Goal: Answer question/provide support: Share knowledge or assist other users

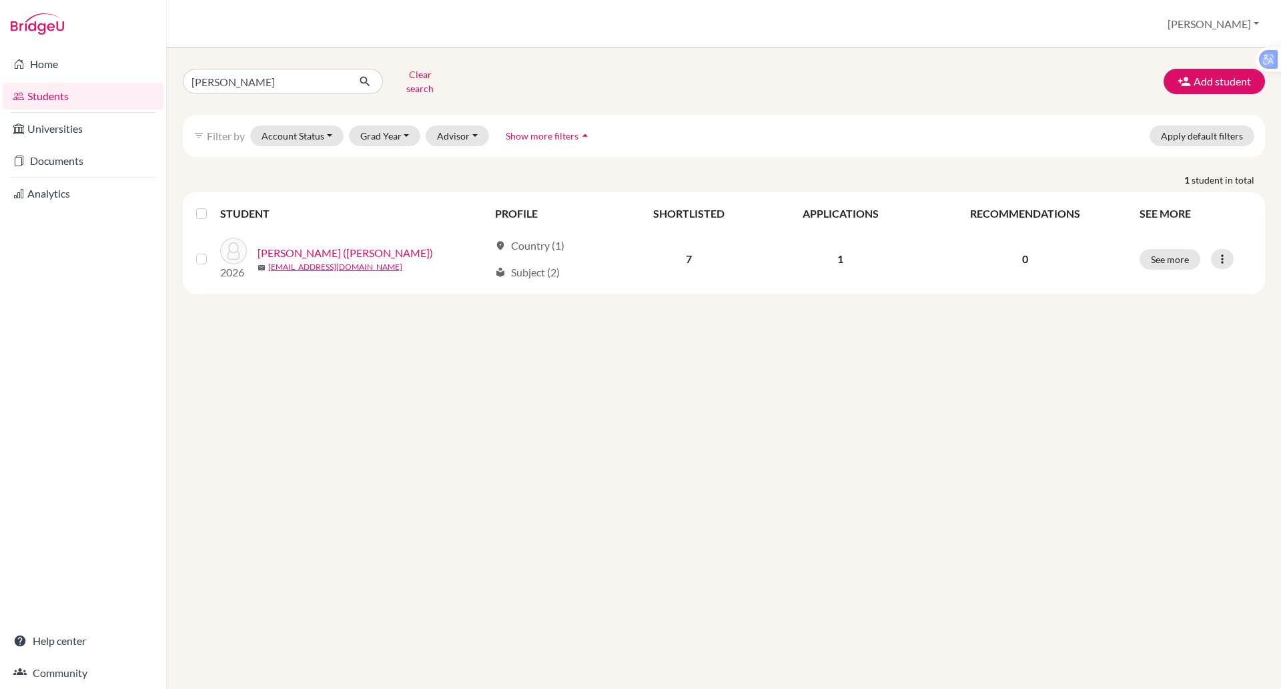
click at [252, 76] on input "yen alice" at bounding box center [266, 81] width 166 height 25
type input "y"
type input "gia han"
click button "submit" at bounding box center [365, 81] width 35 height 25
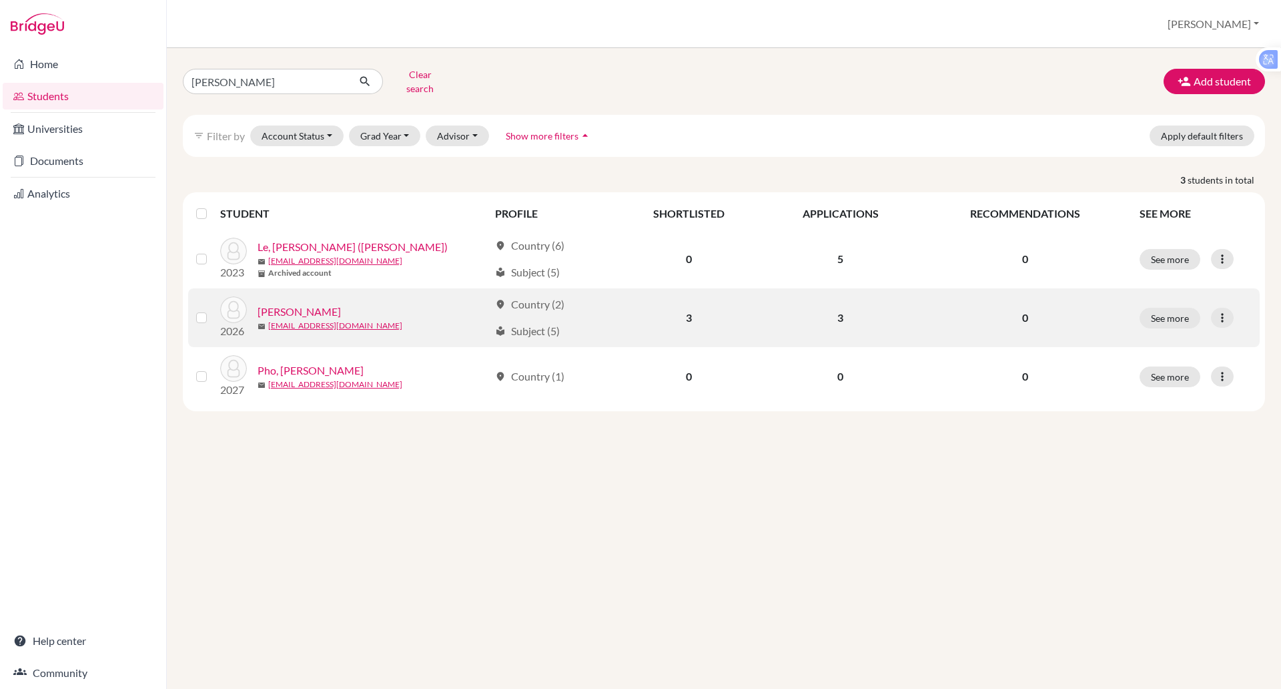
click at [312, 304] on link "Le Nguyen, Gia Han" at bounding box center [299, 312] width 83 height 16
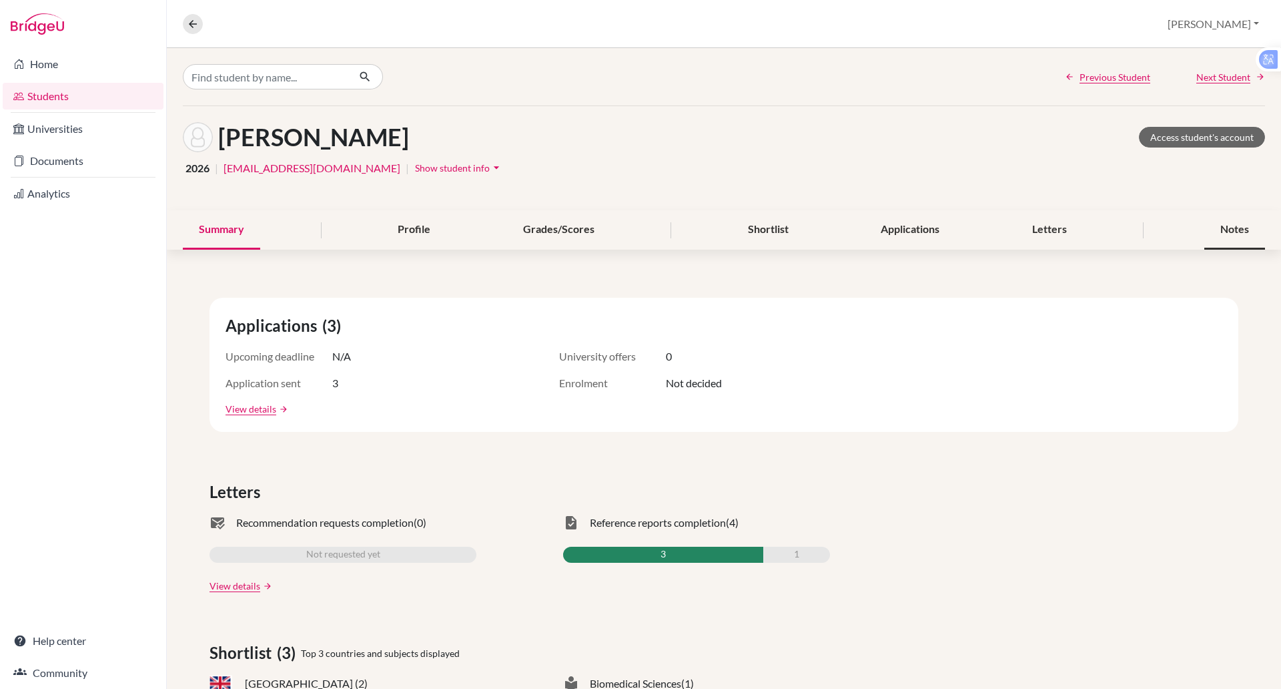
click at [1218, 225] on div "Notes" at bounding box center [1235, 229] width 61 height 39
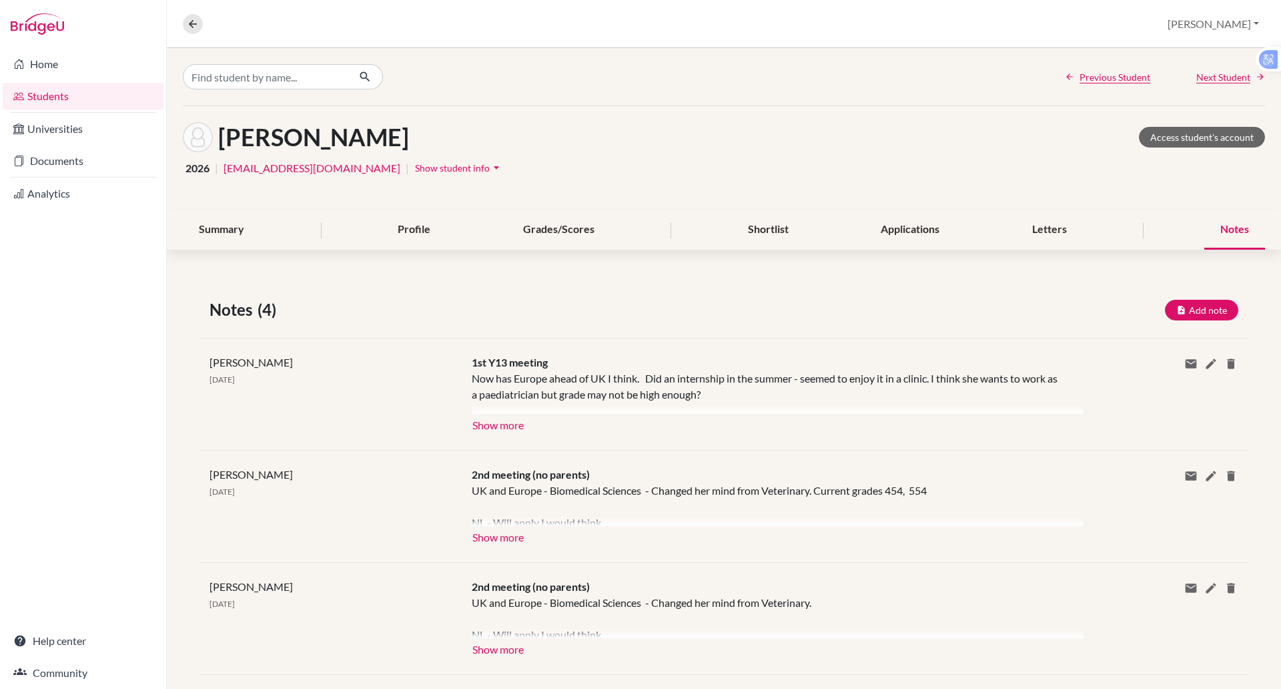
click at [1218, 223] on div "Notes" at bounding box center [1235, 229] width 61 height 39
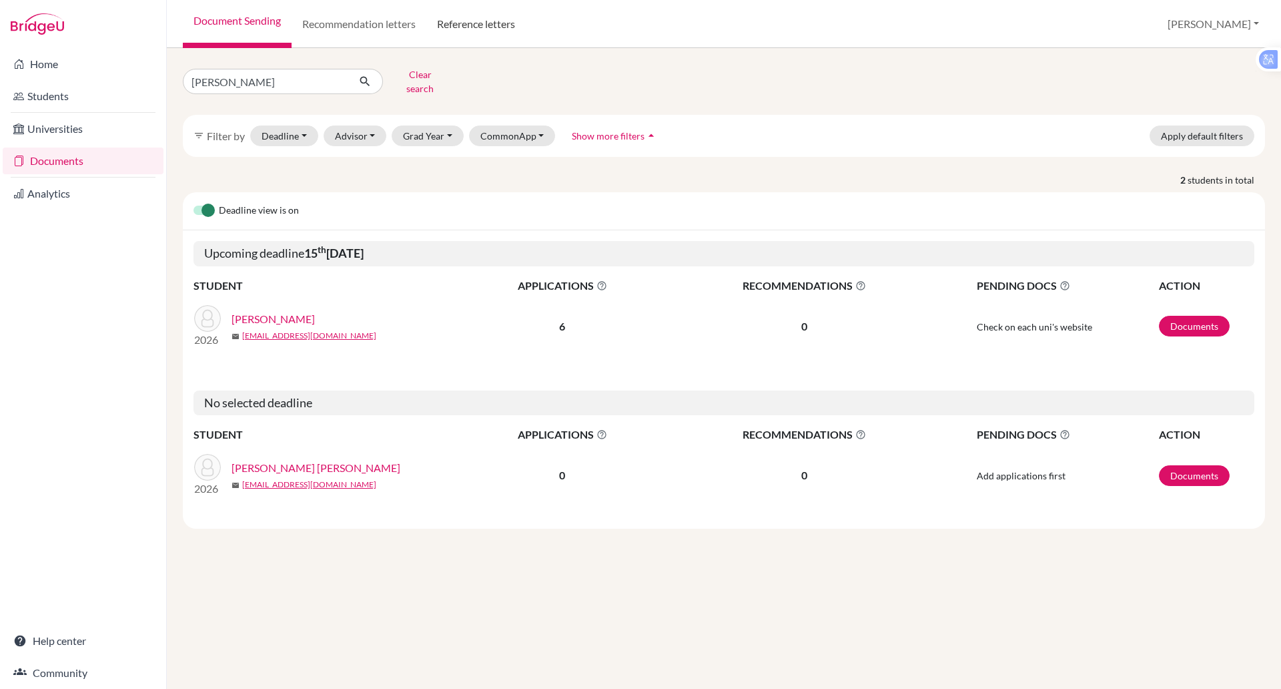
click at [464, 23] on link "Reference letters" at bounding box center [475, 24] width 99 height 48
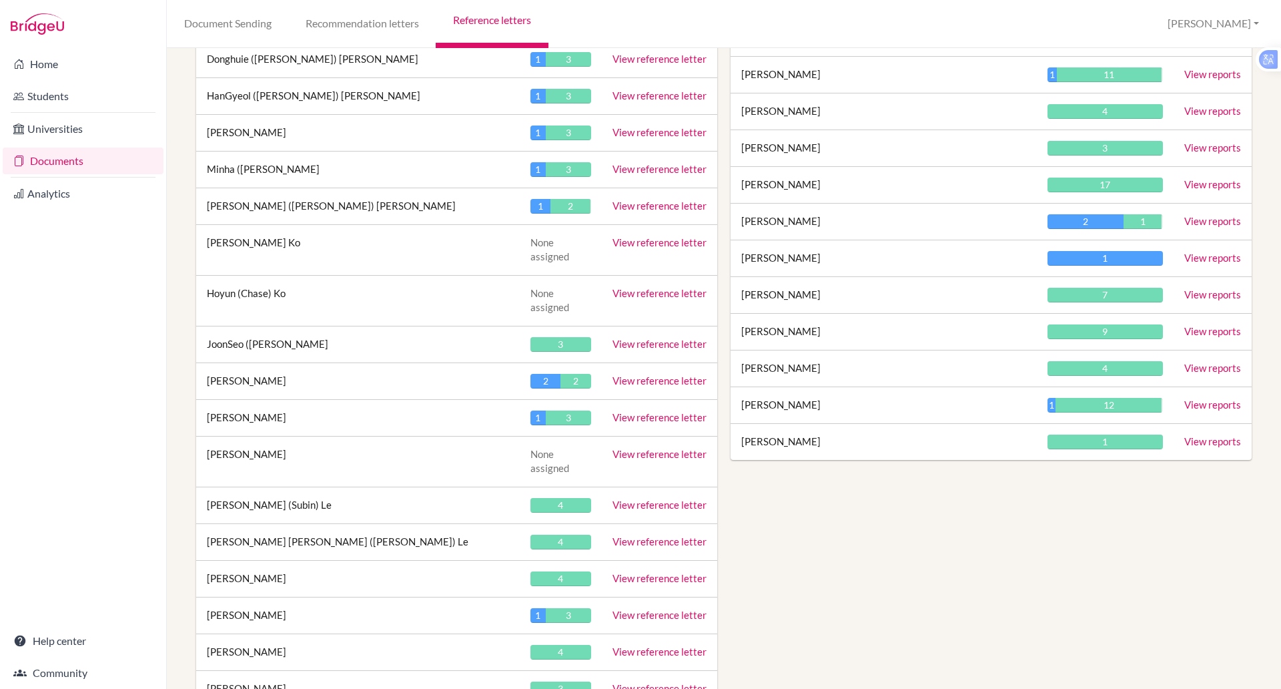
scroll to position [2730, 0]
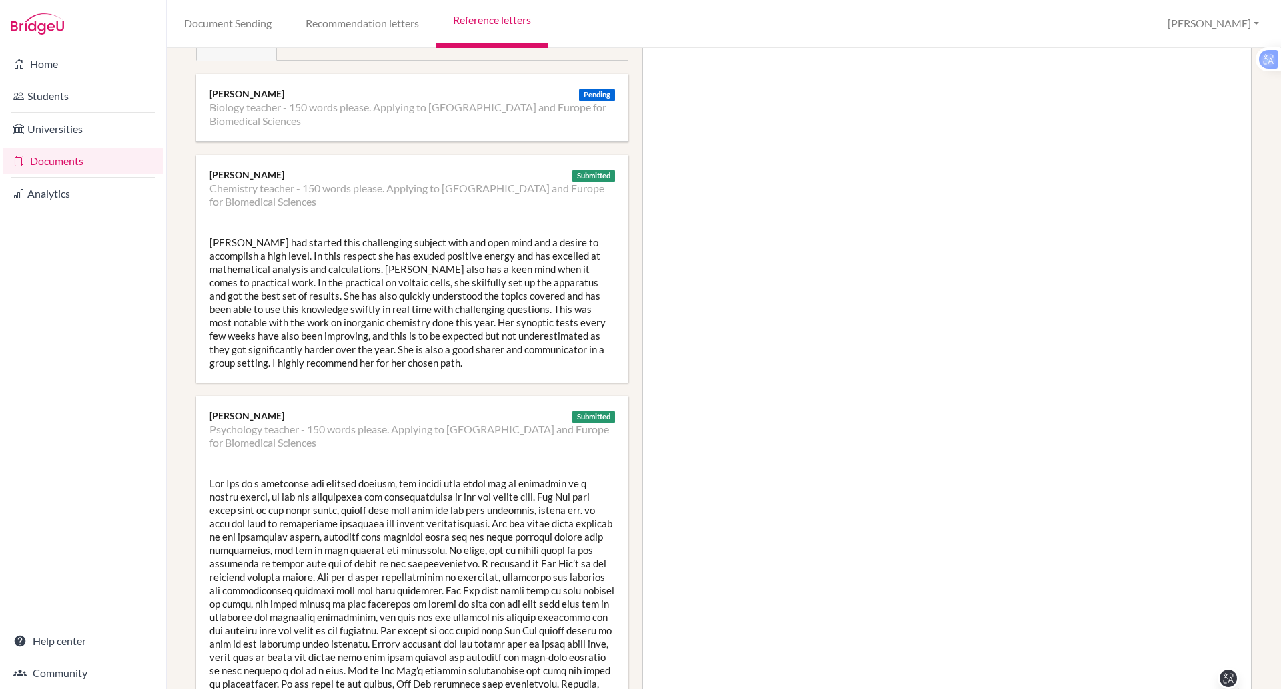
scroll to position [179, 0]
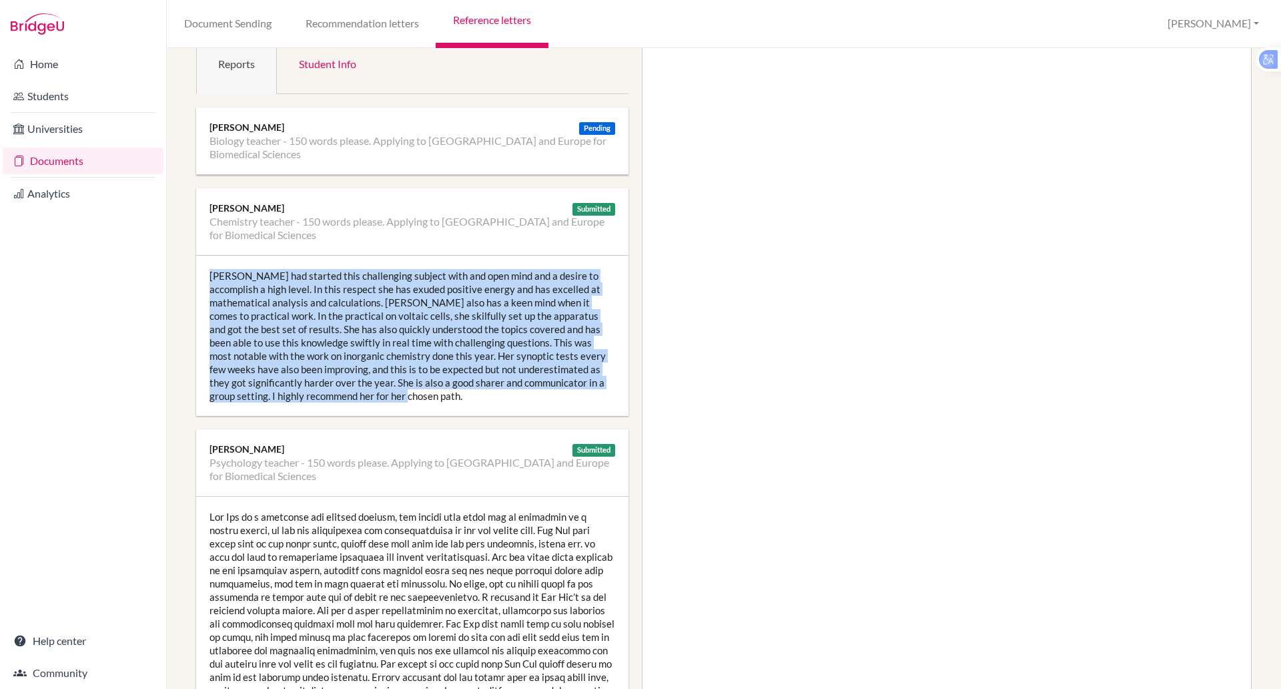
drag, startPoint x: 383, startPoint y: 399, endPoint x: 198, endPoint y: 264, distance: 228.8
click at [198, 264] on div "Gia Han had started this challenging subject with and open mind and a desire to…" at bounding box center [412, 336] width 432 height 160
copy div "Gia Han had started this challenging subject with and open mind and a desire to…"
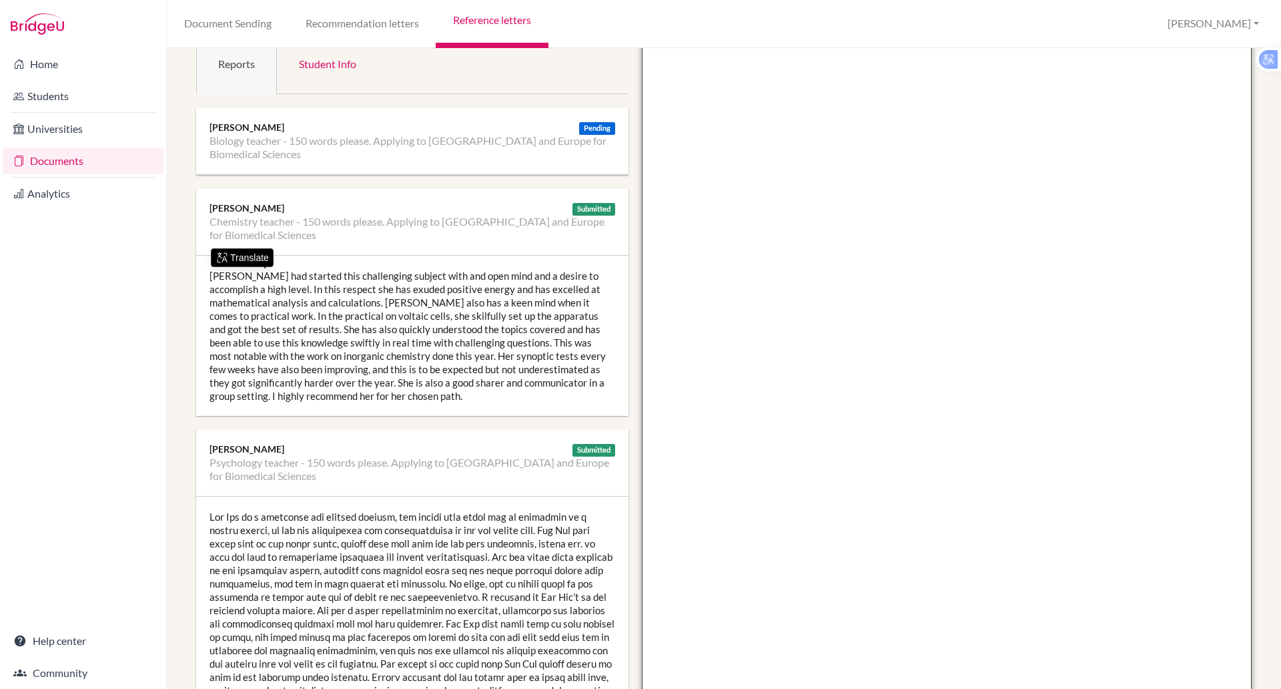
click at [730, 242] on textarea at bounding box center [947, 342] width 611 height 771
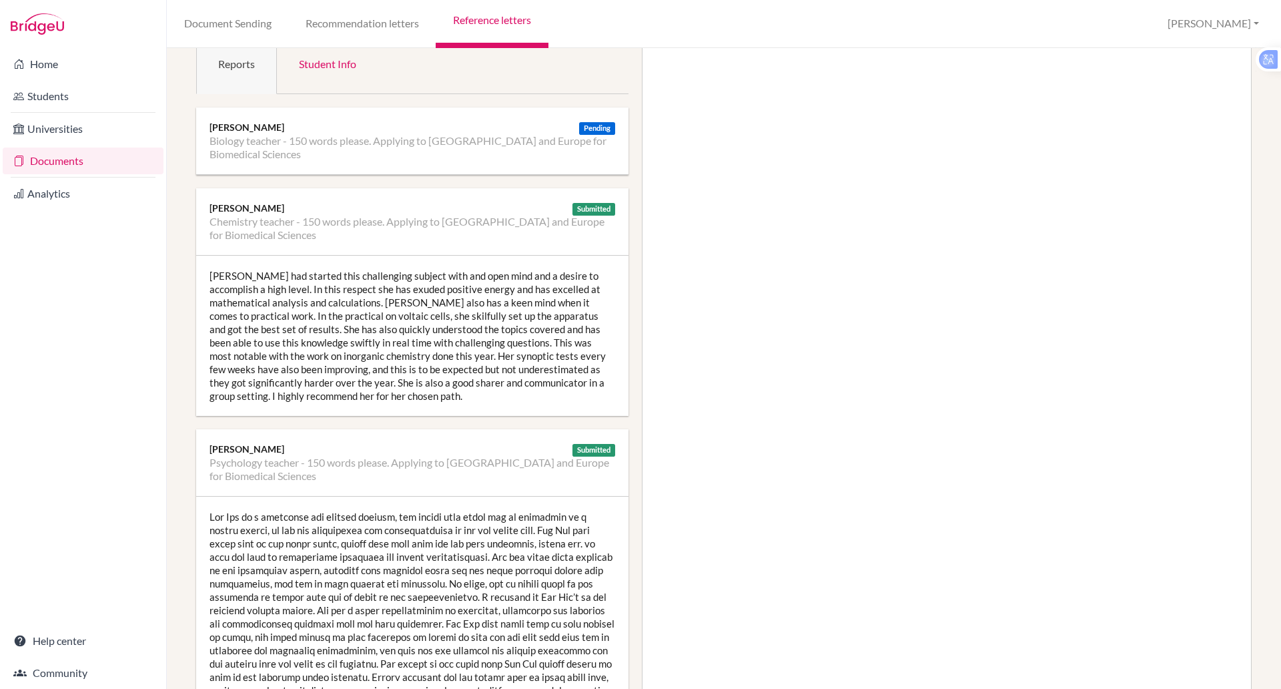
click at [159, 175] on li "Documents" at bounding box center [83, 161] width 166 height 32
click at [246, 31] on link "Document Sending" at bounding box center [227, 24] width 121 height 48
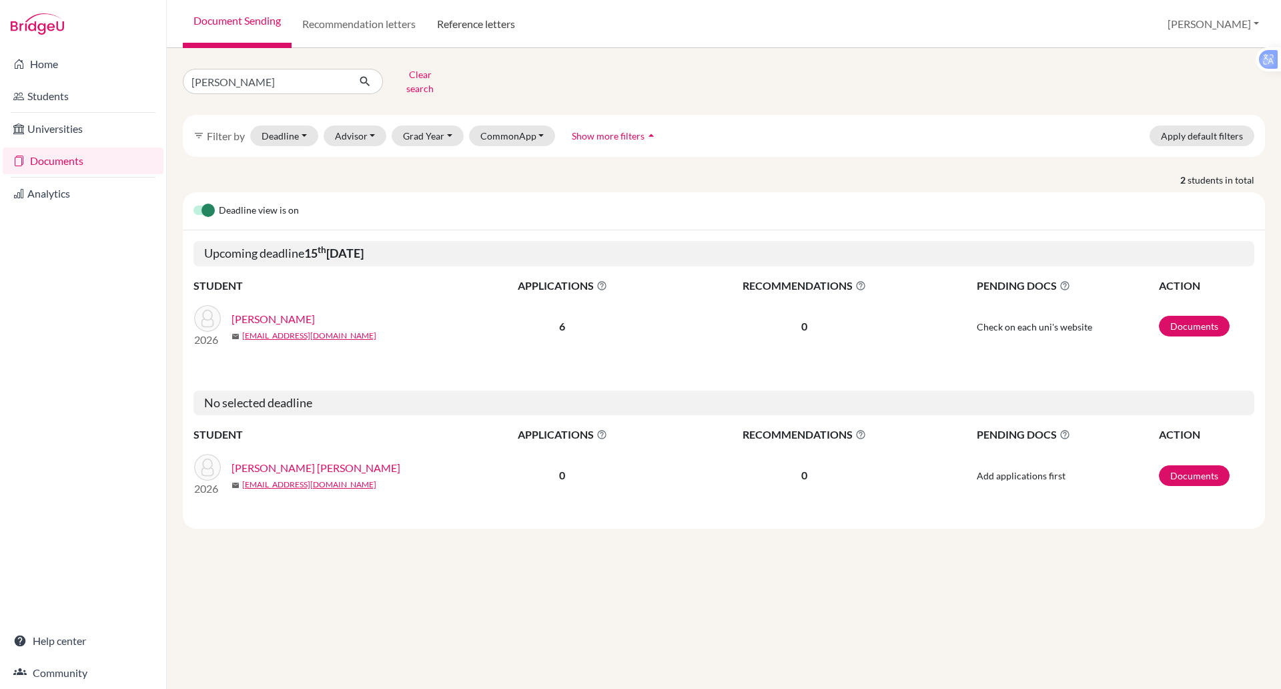
click at [486, 15] on link "Reference letters" at bounding box center [475, 24] width 99 height 48
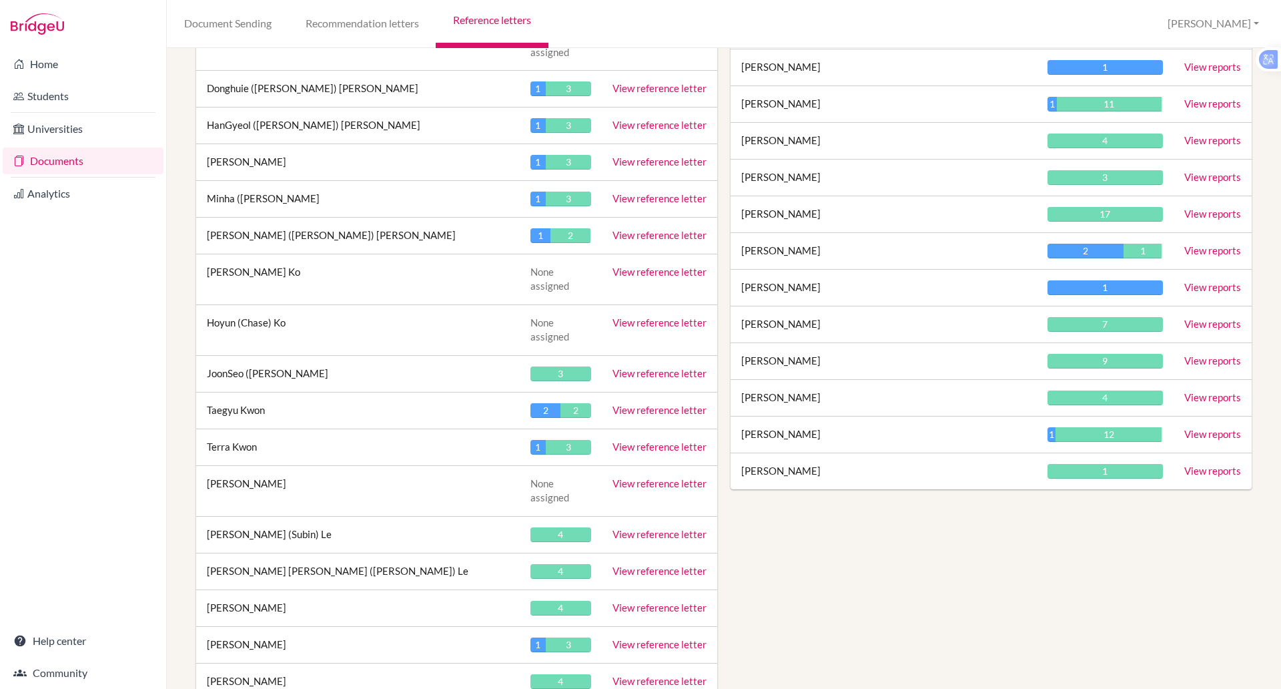
scroll to position [2694, 0]
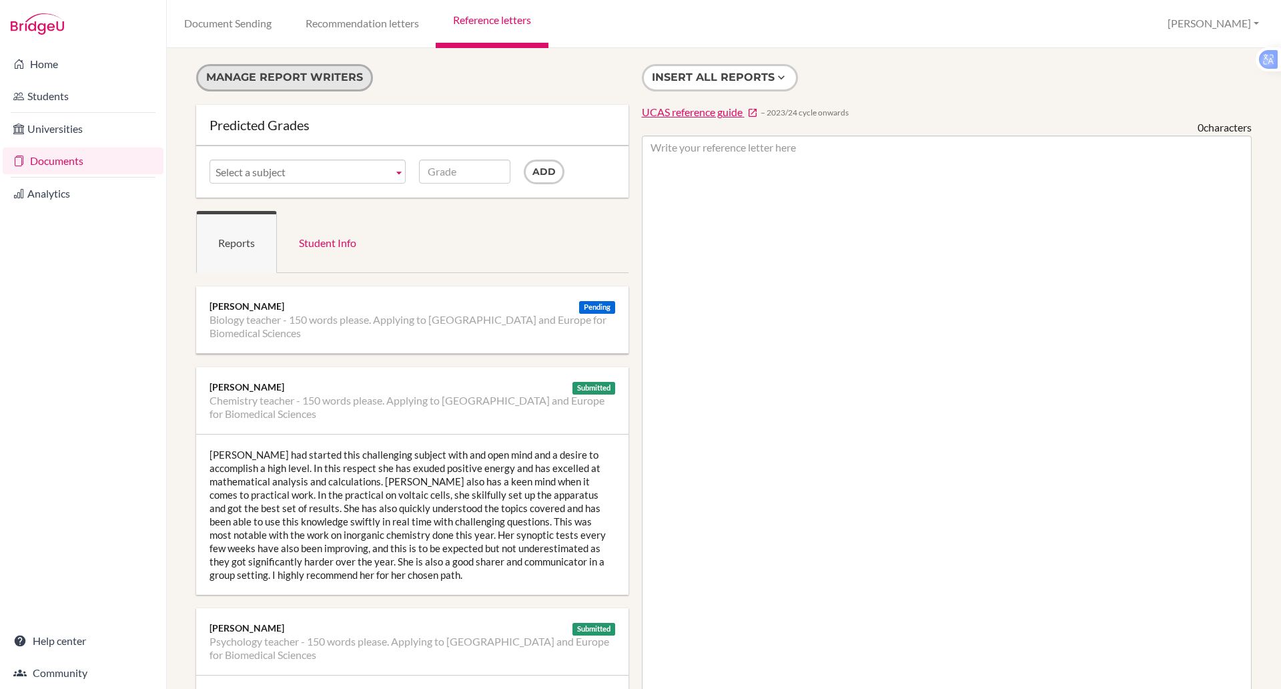
click at [264, 79] on button "Manage report writers" at bounding box center [284, 77] width 177 height 27
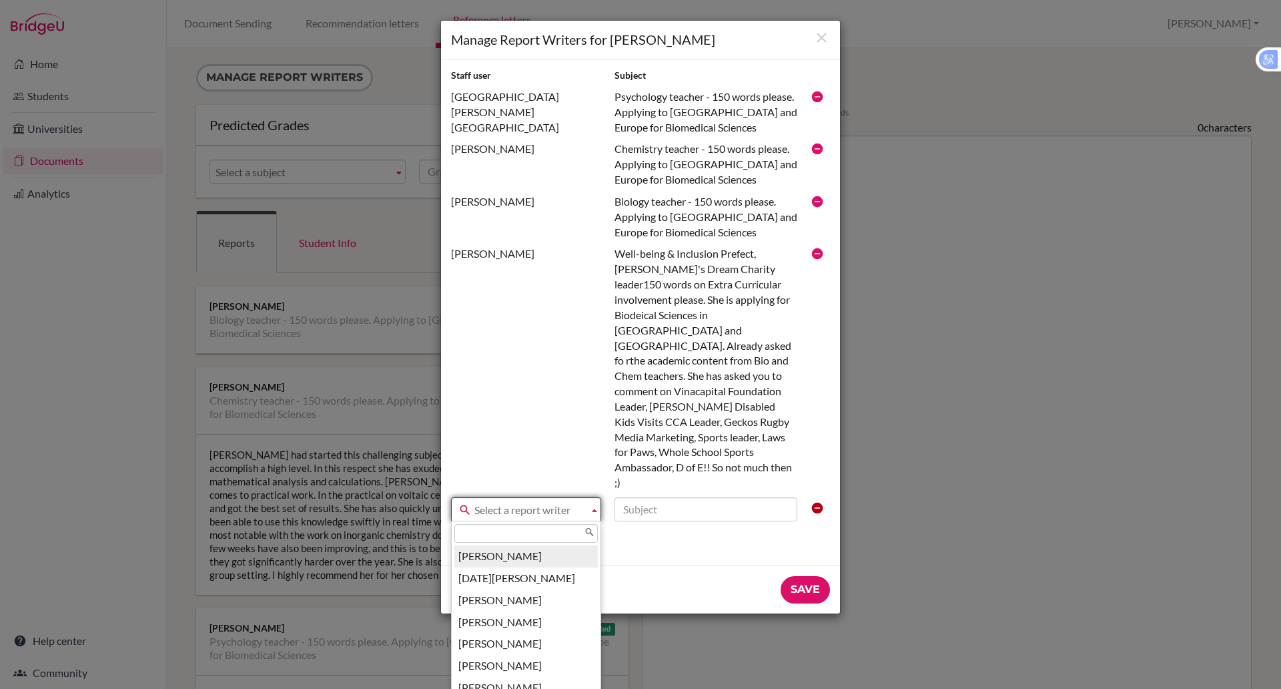
click at [518, 498] on span "Select a report writer" at bounding box center [528, 510] width 109 height 24
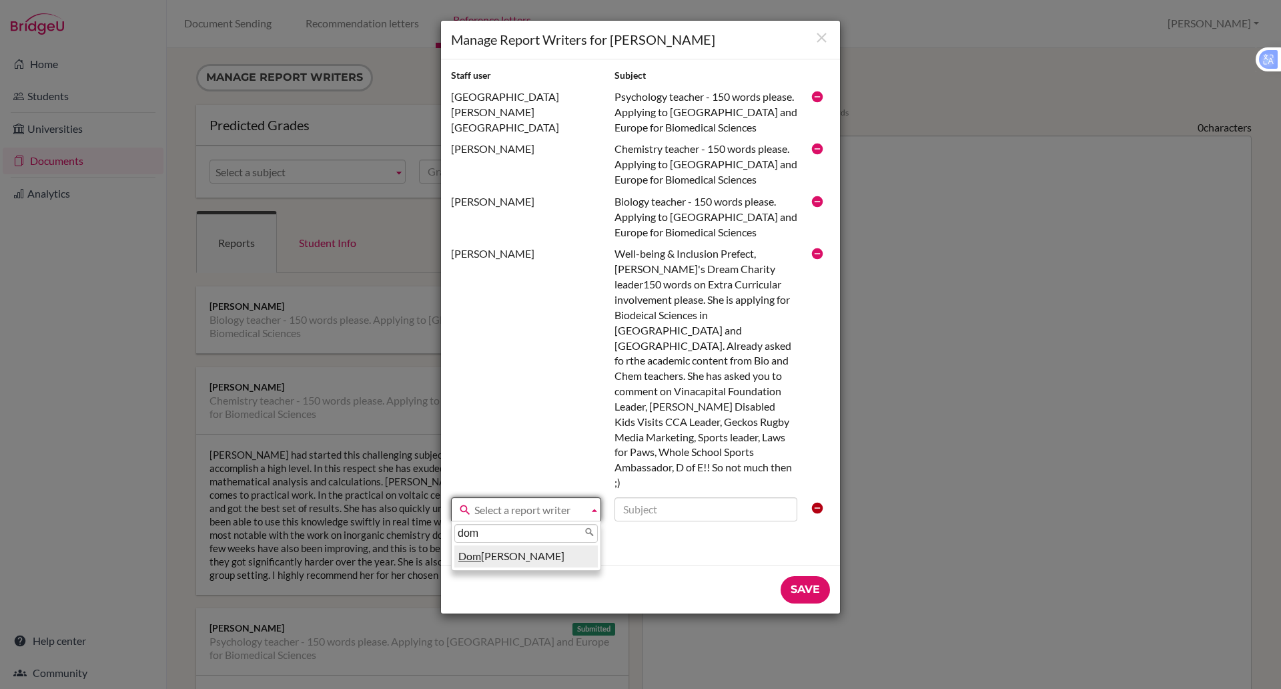
type input "dom"
click at [499, 545] on li "Dom inic Cheng" at bounding box center [525, 556] width 143 height 22
click at [497, 526] on div "Staff user Subject Bradbury, Victoria Psychology teacher - 150 words please. Ap…" at bounding box center [640, 312] width 399 height 506
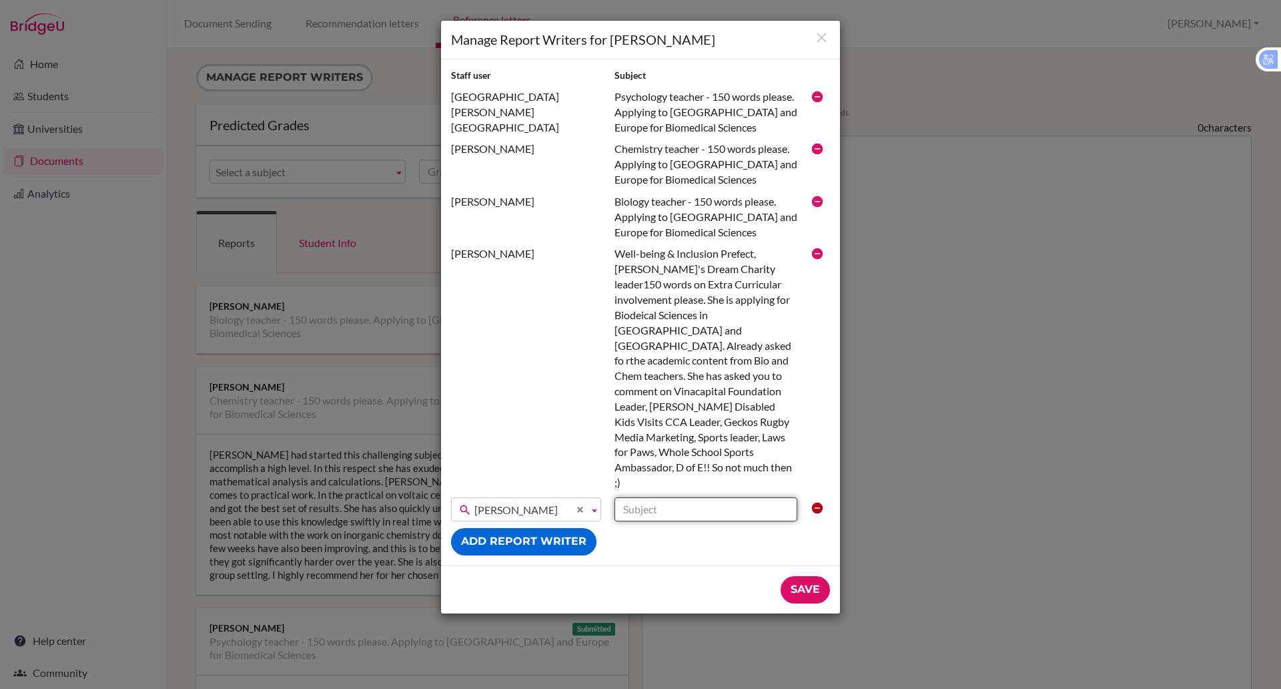
click at [634, 497] on input "text" at bounding box center [706, 509] width 183 height 24
click at [636, 497] on input "text" at bounding box center [706, 509] width 183 height 24
click at [702, 497] on input "Biology teacher - 150 words for UK or [GEOGRAPHIC_DATA]" at bounding box center [706, 509] width 183 height 24
type input "Biology teacher - 150 words for UK or [GEOGRAPHIC_DATA]"
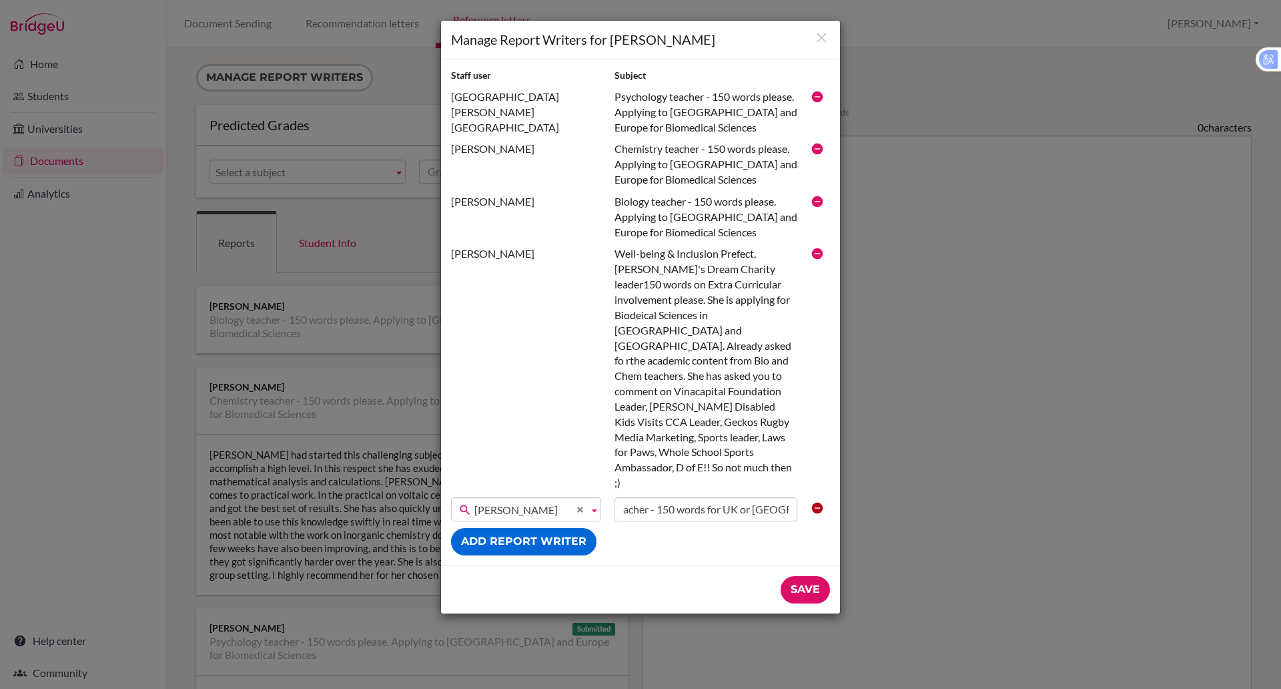
scroll to position [0, 0]
click at [797, 576] on input "Save" at bounding box center [805, 589] width 49 height 27
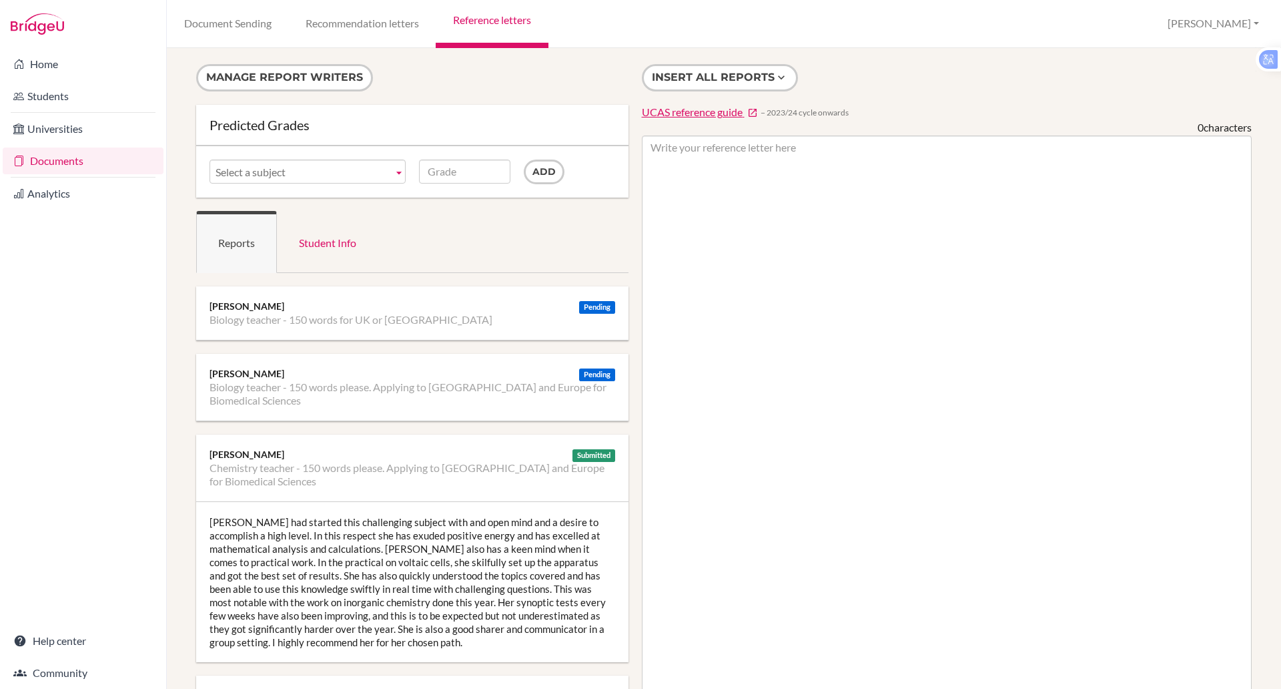
click at [487, 322] on ul "Biology teacher - 150 words for UK or [GEOGRAPHIC_DATA]" at bounding box center [413, 319] width 406 height 13
click at [258, 313] on li "Biology teacher - 150 words for UK or [GEOGRAPHIC_DATA]" at bounding box center [351, 319] width 283 height 13
click at [260, 315] on li "Biology teacher - 150 words for UK or [GEOGRAPHIC_DATA]" at bounding box center [351, 319] width 283 height 13
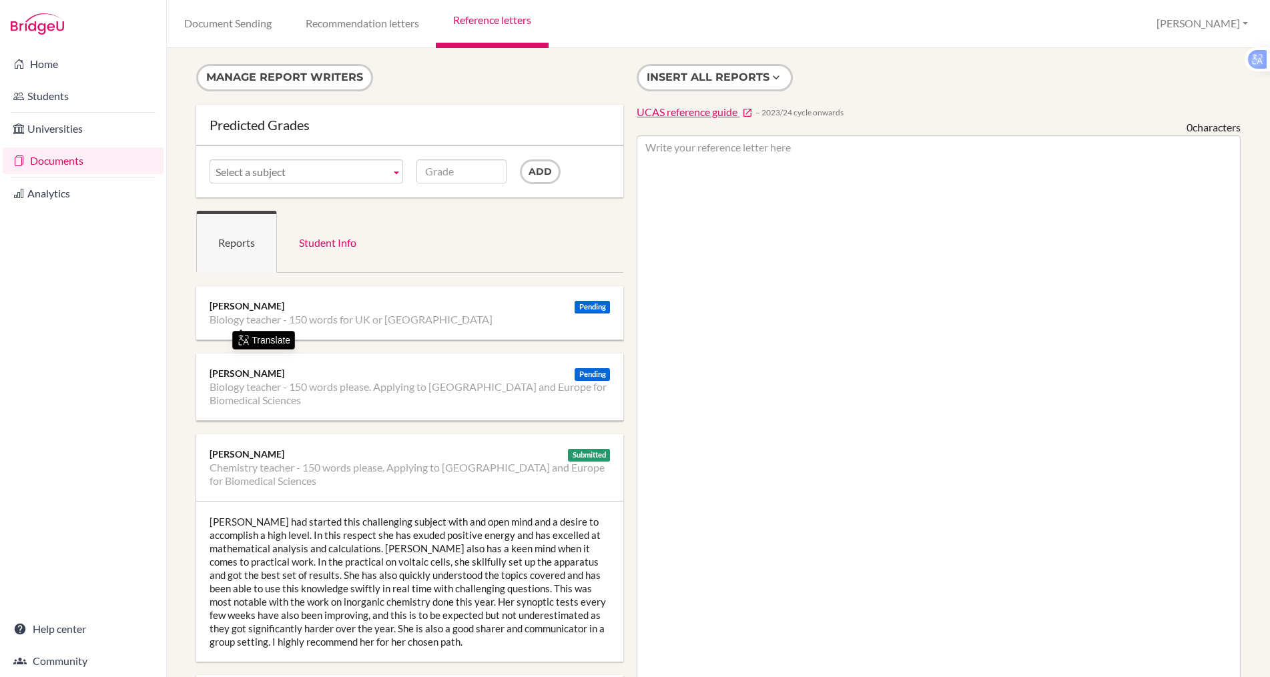
click at [692, 15] on div "Document Sending Recommendation letters Reference letters [PERSON_NAME] Profile…" at bounding box center [718, 24] width 1103 height 48
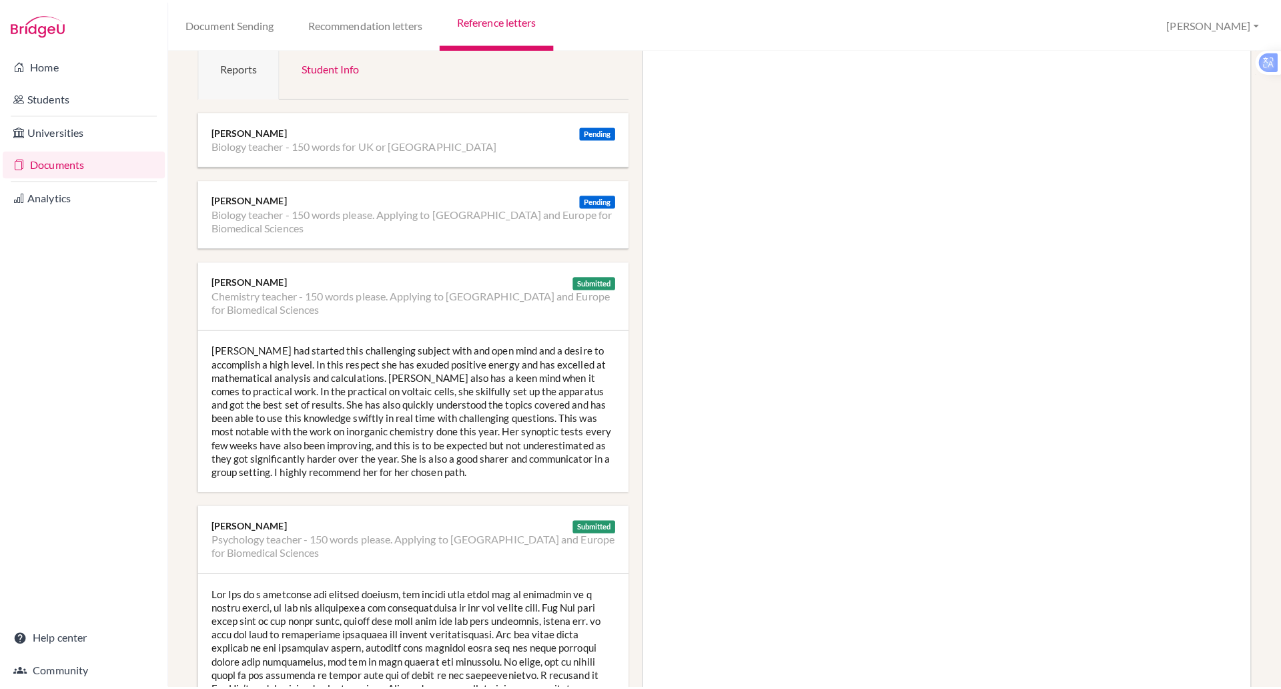
scroll to position [162, 0]
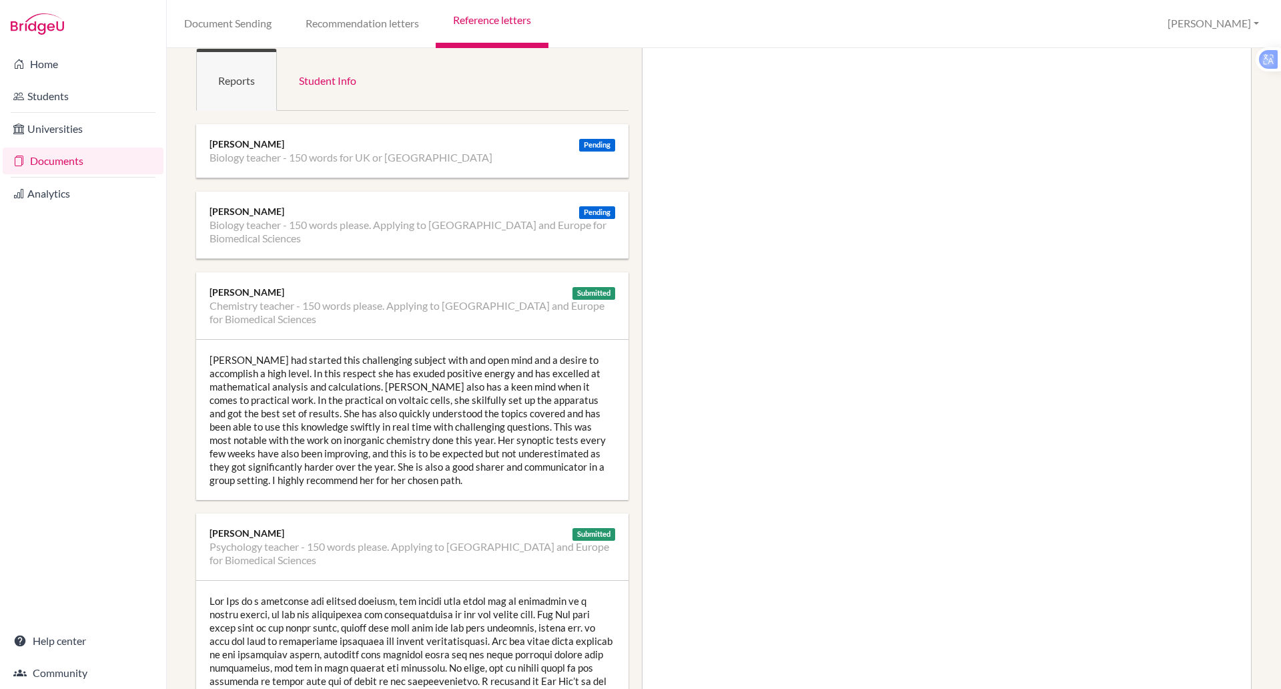
click at [490, 12] on link "Reference letters" at bounding box center [492, 24] width 112 height 48
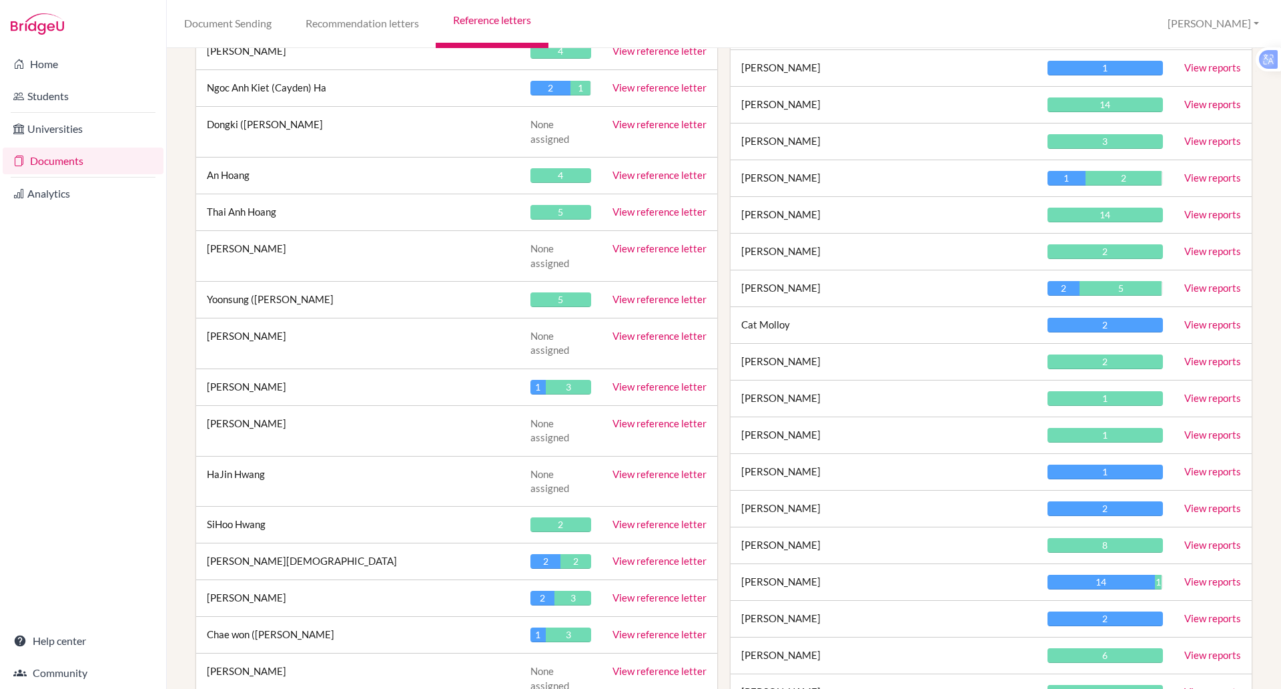
scroll to position [2485, 0]
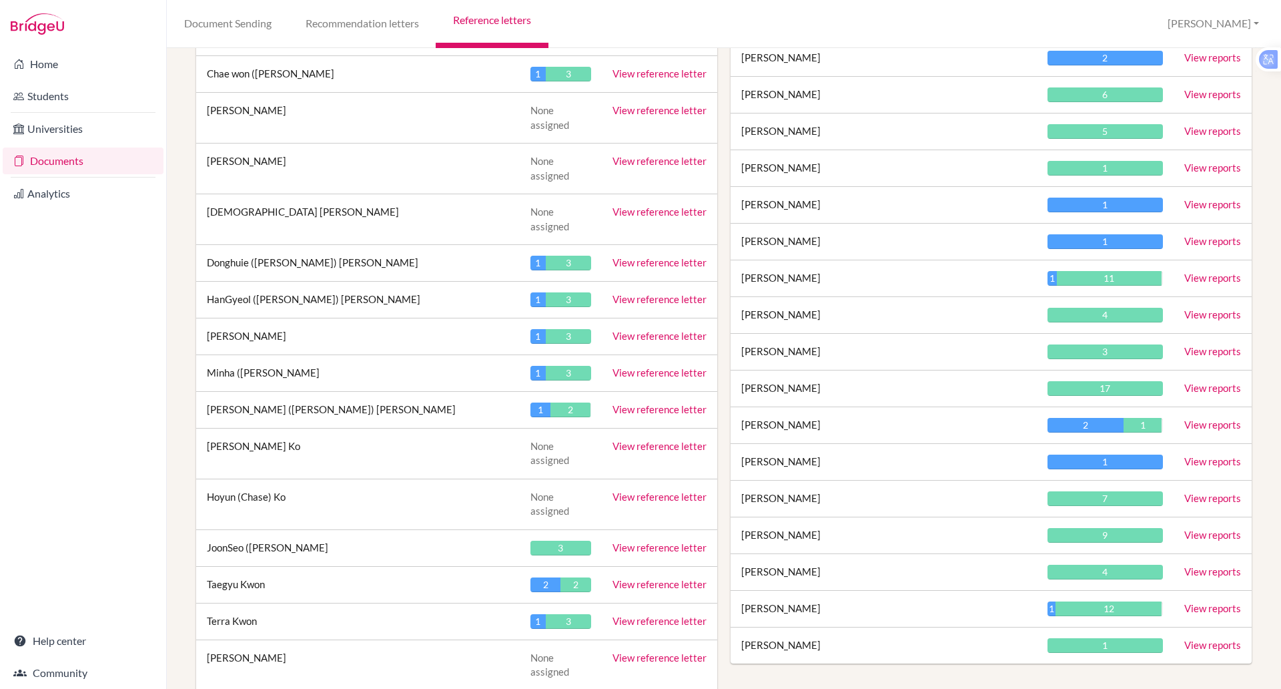
click at [136, 36] on div at bounding box center [83, 24] width 166 height 48
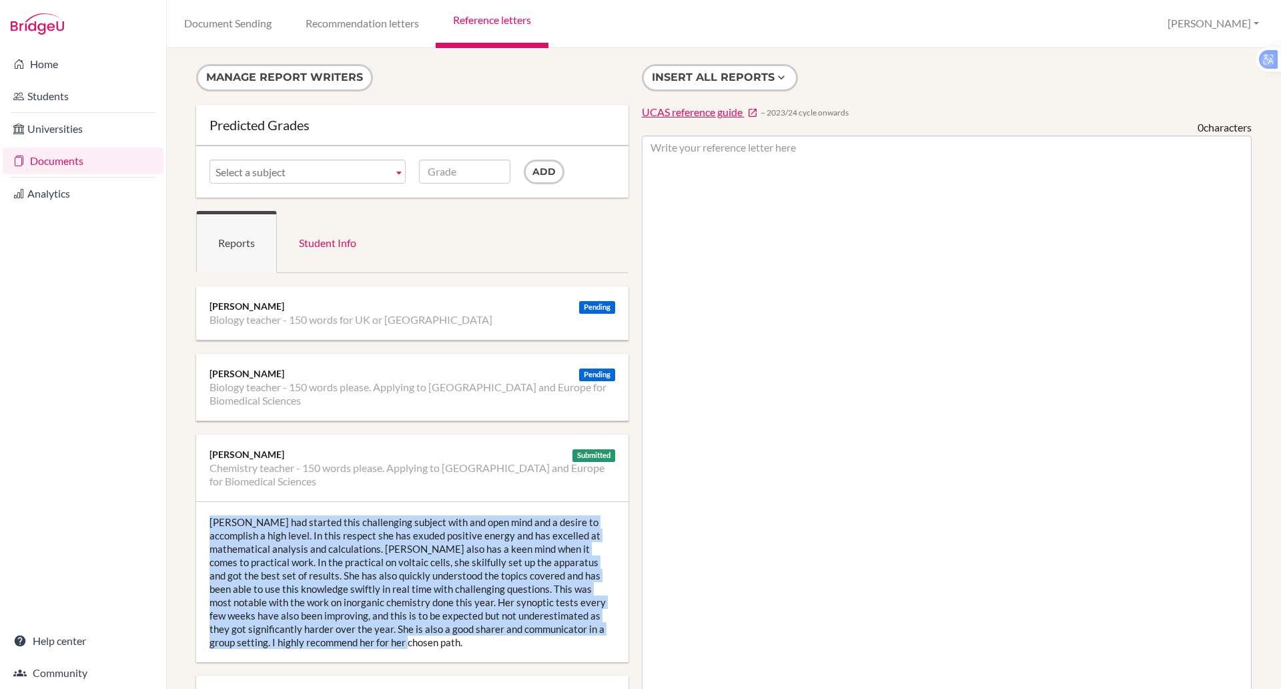
drag, startPoint x: 372, startPoint y: 641, endPoint x: 177, endPoint y: 513, distance: 234.1
click at [177, 513] on div "Manage report writers Predicted Grades Subject Biology teacher - 150 words for …" at bounding box center [724, 368] width 1114 height 641
copy div "[PERSON_NAME] had started this challenging subject with and open mind and a des…"
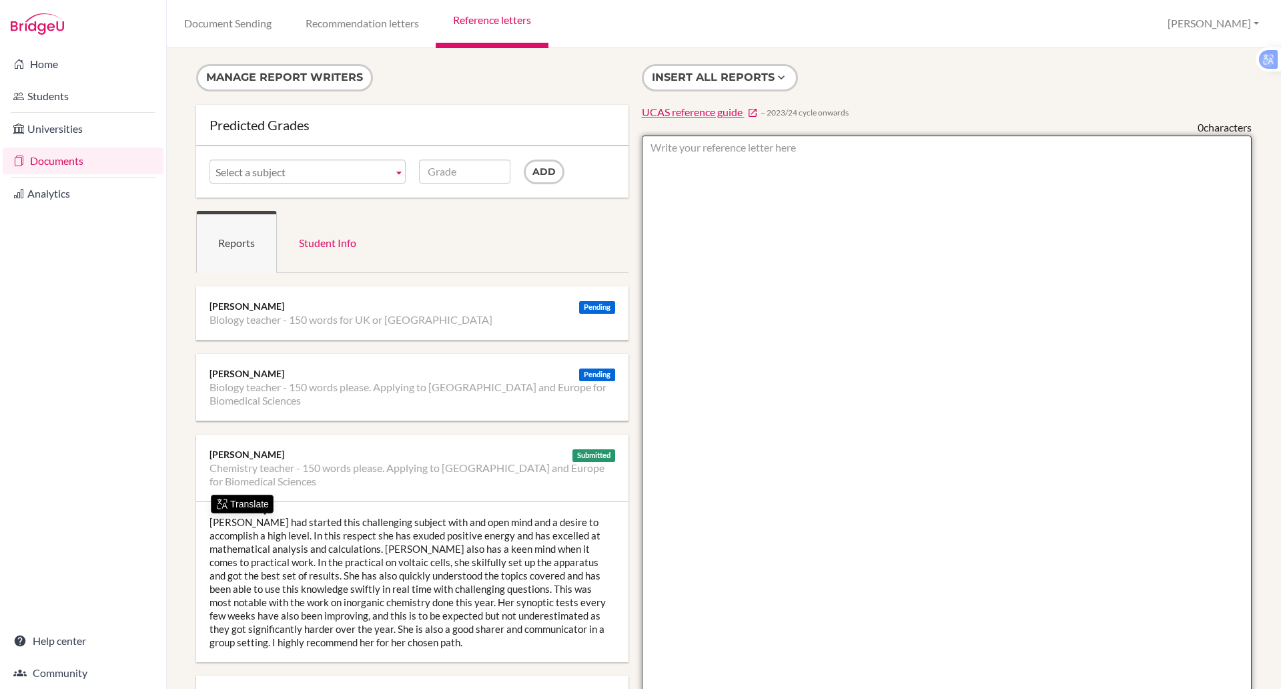
click at [929, 228] on textarea at bounding box center [947, 520] width 611 height 771
